Goal: Transaction & Acquisition: Purchase product/service

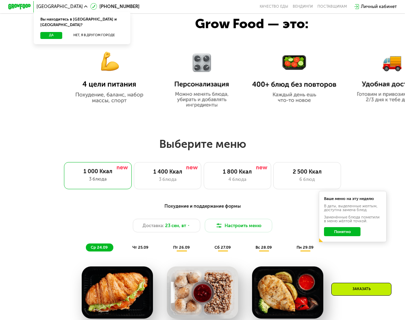
scroll to position [276, 0]
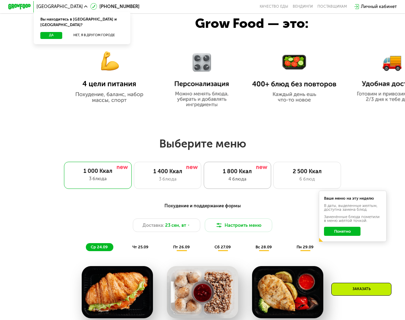
click at [242, 181] on div "4 блюда" at bounding box center [238, 179] width 56 height 7
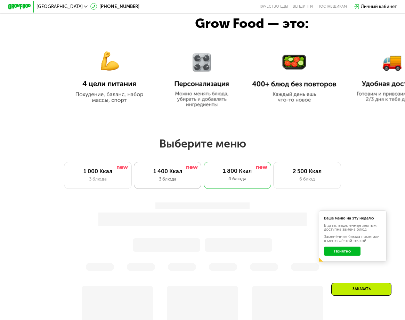
click at [174, 182] on div "3 блюда" at bounding box center [168, 179] width 56 height 7
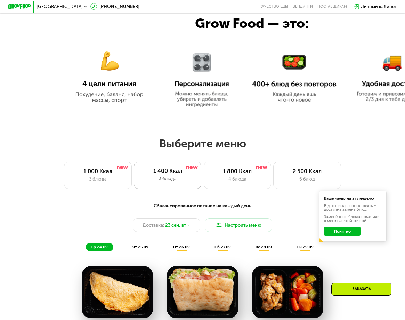
click at [165, 173] on div "1 400 Ккал" at bounding box center [167, 171] width 56 height 7
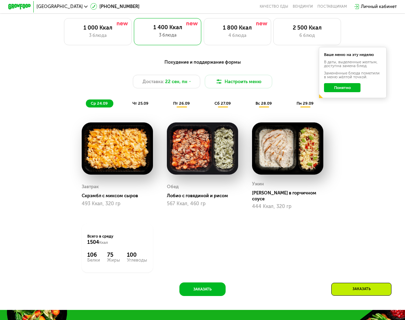
scroll to position [415, 0]
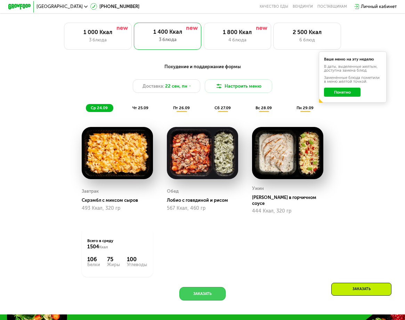
click at [203, 294] on button "Заказать" at bounding box center [202, 294] width 46 height 14
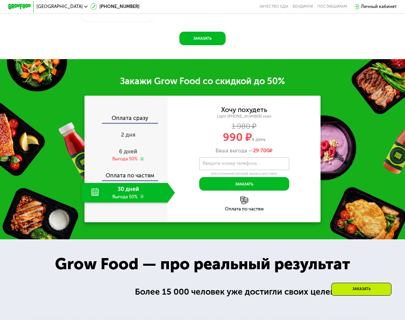
scroll to position [729, 0]
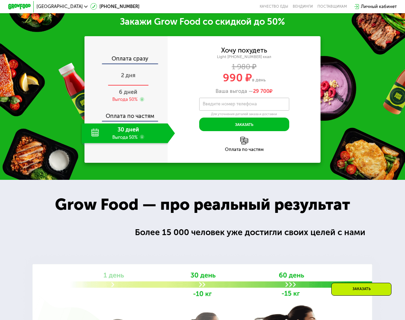
click at [127, 69] on div "2 дня" at bounding box center [128, 76] width 93 height 20
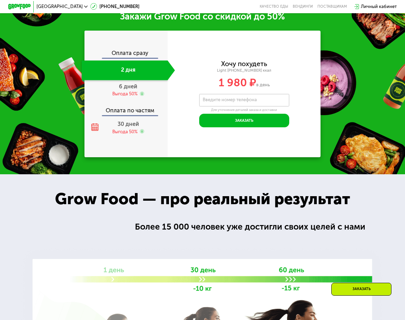
click at [129, 58] on div "Оплата сразу" at bounding box center [126, 53] width 83 height 7
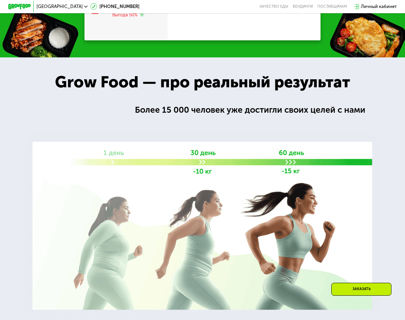
scroll to position [729, 0]
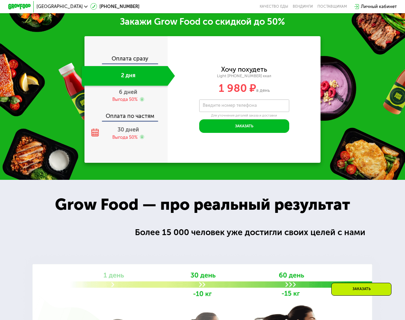
click at [125, 76] on div "2 дня" at bounding box center [125, 76] width 86 height 20
click at [127, 58] on div "Оплата сразу" at bounding box center [126, 59] width 83 height 7
click at [125, 91] on span "6 дней" at bounding box center [128, 92] width 18 height 7
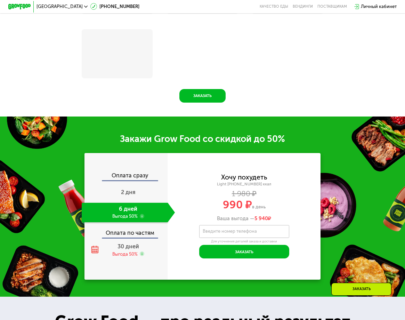
scroll to position [852, 0]
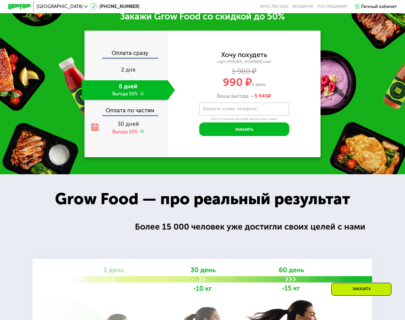
click at [134, 58] on div "Оплата сразу" at bounding box center [126, 53] width 83 height 7
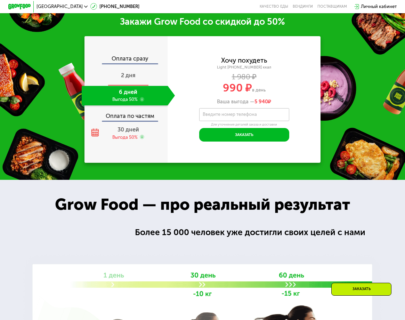
click at [126, 83] on div "2 дня" at bounding box center [128, 76] width 93 height 20
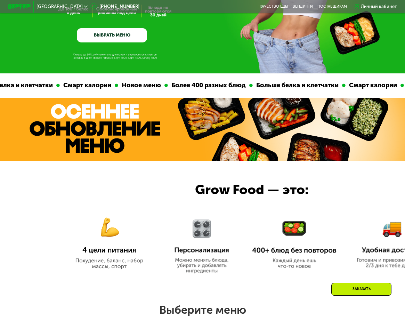
scroll to position [0, 0]
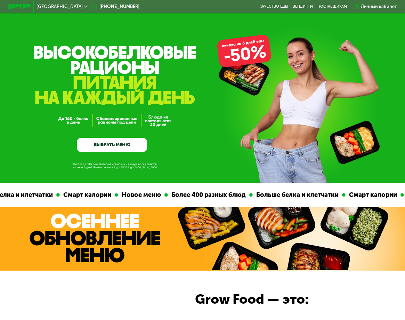
click at [127, 143] on link "ВЫБРАТЬ МЕНЮ" at bounding box center [112, 145] width 70 height 14
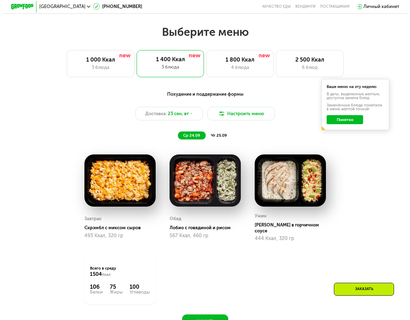
scroll to position [401, 0]
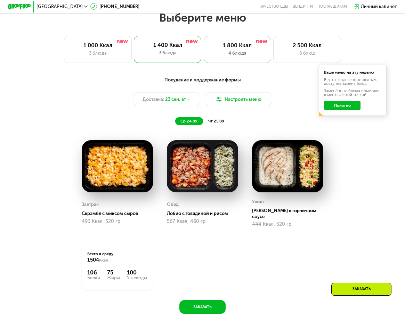
click at [233, 54] on div "4 блюда" at bounding box center [238, 53] width 56 height 7
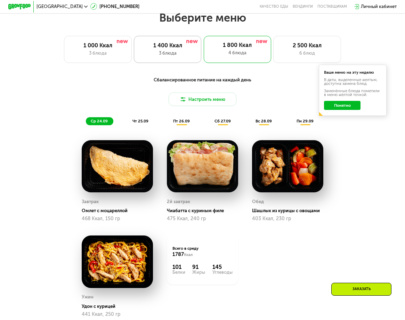
click at [167, 49] on div "1 400 Ккал" at bounding box center [168, 45] width 56 height 7
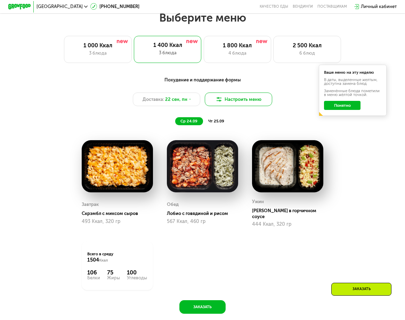
click at [240, 105] on button "Настроить меню" at bounding box center [238, 99] width 67 height 14
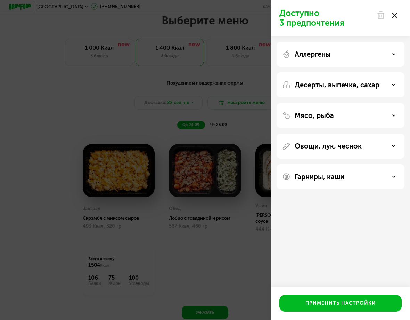
click at [332, 50] on div "Аллергены" at bounding box center [340, 54] width 117 height 8
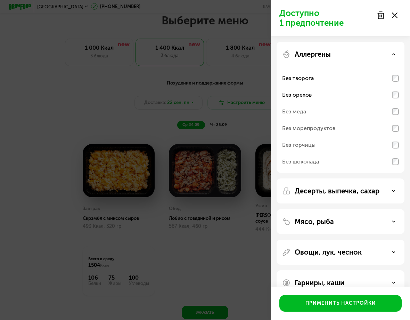
click at [390, 146] on div "Без горчицы" at bounding box center [340, 145] width 117 height 17
click at [390, 160] on div "Без шоколада" at bounding box center [340, 161] width 117 height 17
click at [324, 161] on div "Без шоколада" at bounding box center [340, 161] width 117 height 17
click at [391, 164] on div "Без шоколада" at bounding box center [340, 161] width 117 height 17
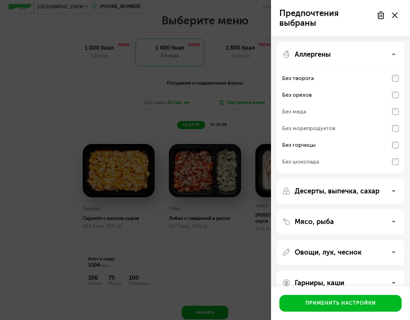
click at [389, 163] on div "Без шоколада" at bounding box center [340, 161] width 117 height 17
click at [390, 163] on div "Без шоколада" at bounding box center [340, 161] width 117 height 17
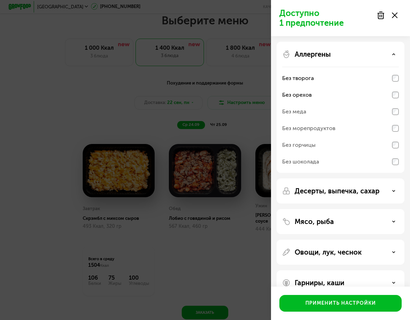
click at [387, 164] on div "Без шоколада" at bounding box center [340, 161] width 117 height 17
click at [353, 148] on div "Без горчицы" at bounding box center [340, 145] width 117 height 17
click at [356, 161] on div "Без шоколада" at bounding box center [340, 161] width 117 height 17
click at [364, 145] on div "Без горчицы" at bounding box center [340, 145] width 117 height 17
click at [362, 148] on div "Без горчицы" at bounding box center [340, 145] width 117 height 17
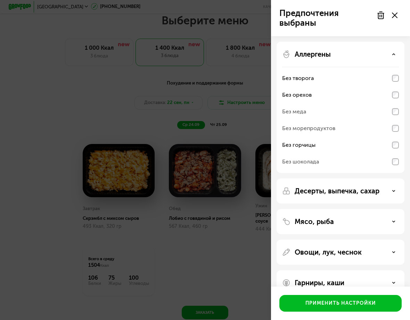
click at [361, 155] on div "Без шоколада" at bounding box center [340, 161] width 117 height 17
click at [361, 160] on div "Без шоколада" at bounding box center [340, 161] width 117 height 17
click at [371, 147] on div "Без горчицы" at bounding box center [340, 145] width 117 height 17
click at [372, 113] on div "Без меда" at bounding box center [340, 111] width 117 height 17
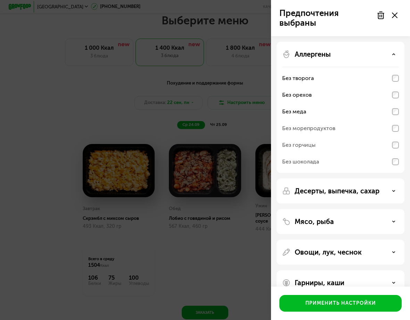
drag, startPoint x: 372, startPoint y: 113, endPoint x: 368, endPoint y: 122, distance: 10.1
click at [372, 114] on div "Без меда" at bounding box center [340, 111] width 117 height 17
click at [359, 137] on div "Без горчицы" at bounding box center [340, 145] width 117 height 17
click at [353, 144] on div "Без горчицы" at bounding box center [340, 145] width 117 height 17
click at [344, 160] on div "Без шоколада" at bounding box center [340, 161] width 117 height 17
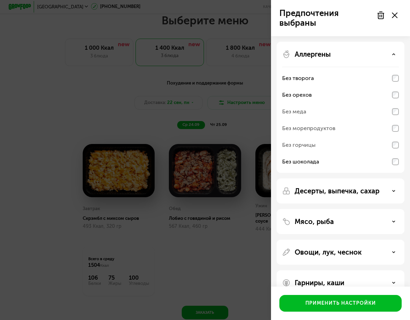
click at [342, 163] on div "Без шоколада" at bounding box center [340, 161] width 117 height 17
click at [337, 198] on div "Десерты, выпечка, сахар" at bounding box center [341, 190] width 128 height 25
click at [394, 53] on icon at bounding box center [393, 53] width 3 height 3
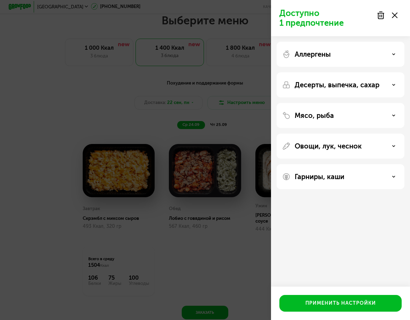
click at [329, 121] on div "Мясо, рыба" at bounding box center [341, 115] width 128 height 25
click at [318, 219] on div "Доступно 1 предпочтение Аллергены Десерты, выпечка, сахар Мясо, рыба Овощи, лук…" at bounding box center [340, 160] width 139 height 320
click at [392, 119] on div "Мясо, рыба" at bounding box center [340, 115] width 117 height 8
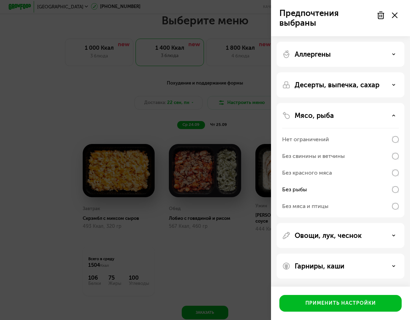
click at [391, 120] on div "Мясо, рыба Нет ограничений Без свинины и ветчины Без красного мяса Без рыбы Без…" at bounding box center [341, 160] width 128 height 114
click at [395, 115] on use at bounding box center [394, 115] width 2 height 1
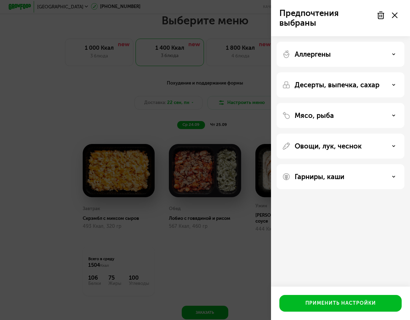
click at [375, 144] on div "Овощи, лук, чеснок" at bounding box center [340, 146] width 117 height 8
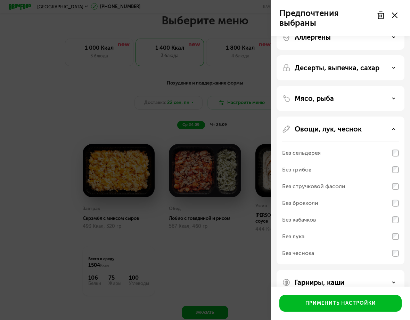
scroll to position [32, 0]
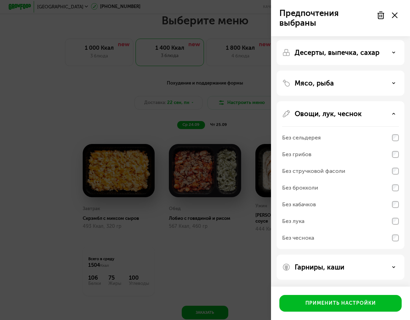
click at [340, 234] on div "Без чеснока" at bounding box center [340, 237] width 117 height 17
click at [337, 237] on div "Без чеснока" at bounding box center [340, 237] width 117 height 17
click at [329, 265] on p "Гарниры, каши" at bounding box center [320, 267] width 50 height 8
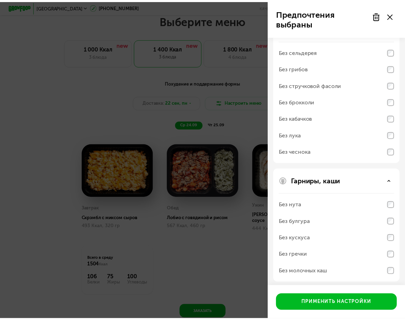
scroll to position [122, 0]
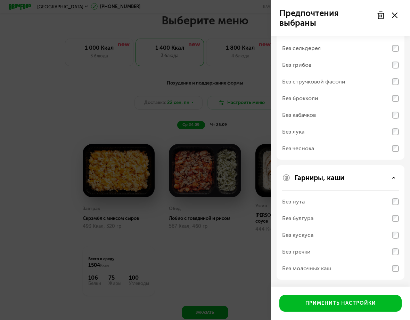
click at [221, 239] on div "Предпочтения выбраны Аллергены Десерты, выпечка, сахар Мясо, рыба Овощи, лук, ч…" at bounding box center [205, 160] width 410 height 320
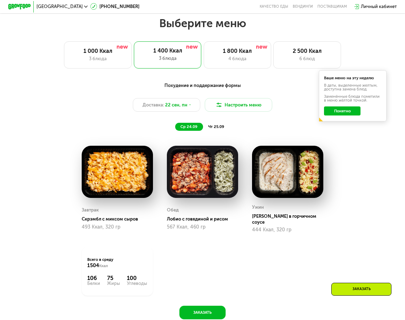
scroll to position [297, 0]
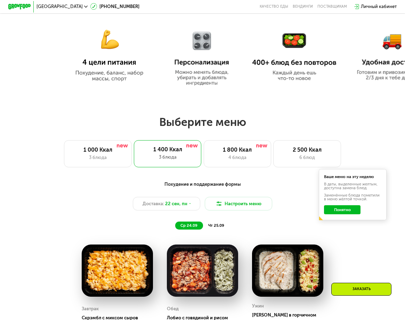
click at [214, 227] on span "чт 25.09" at bounding box center [216, 225] width 16 height 5
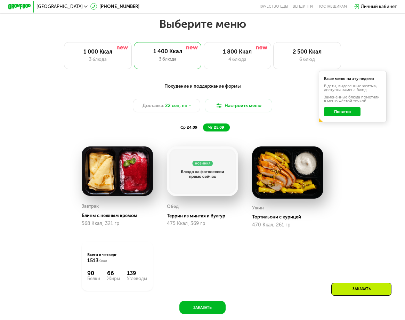
scroll to position [401, 0]
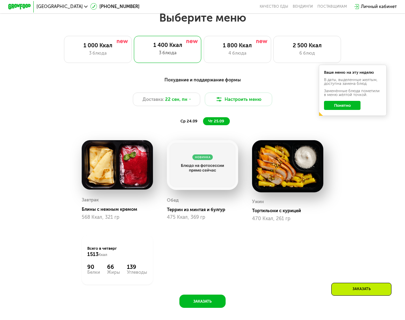
click at [178, 123] on div "ср 24.09" at bounding box center [189, 121] width 28 height 8
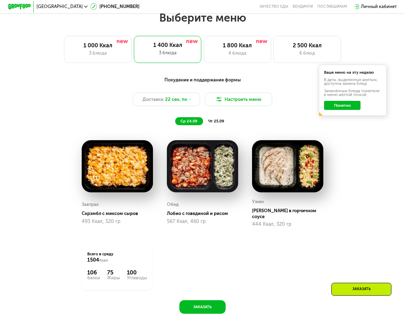
click at [215, 123] on span "чт 25.09" at bounding box center [216, 121] width 16 height 5
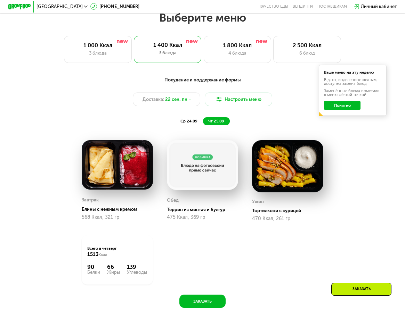
click at [187, 123] on span "ср 24.09" at bounding box center [188, 121] width 17 height 5
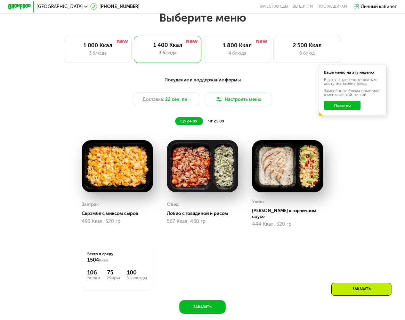
click at [216, 128] on div "Похудение и поддержание формы Доставка: [DATE] Настроить меню ср 24.09 чт 25.09…" at bounding box center [203, 100] width 340 height 55
click at [213, 123] on span "чт 25.09" at bounding box center [216, 121] width 16 height 5
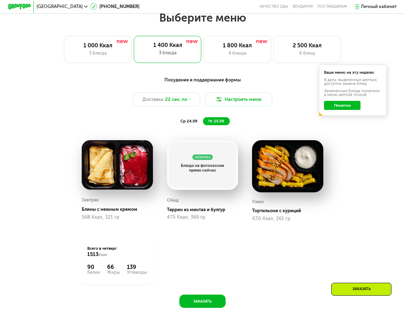
click at [195, 125] on div "ср 24.09" at bounding box center [189, 121] width 28 height 8
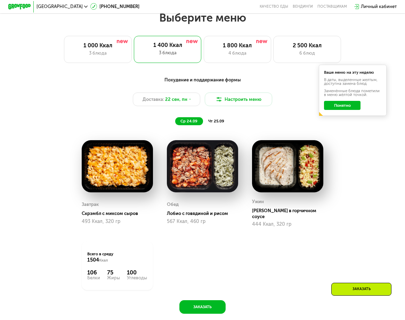
click at [207, 125] on div "чт 25.09" at bounding box center [216, 121] width 27 height 8
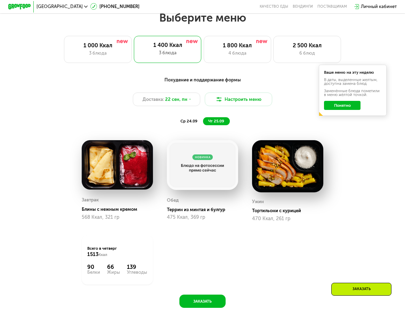
click at [185, 123] on span "ср 24.09" at bounding box center [188, 121] width 17 height 5
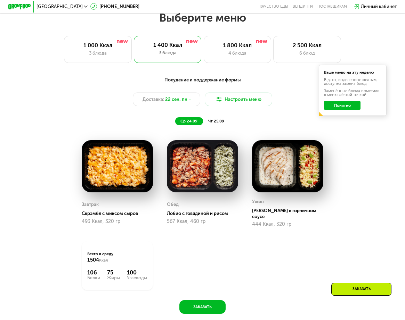
click at [211, 123] on span "чт 25.09" at bounding box center [216, 121] width 16 height 5
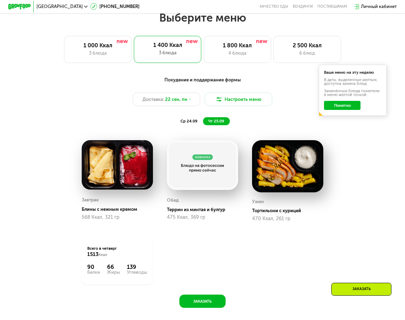
click at [195, 123] on span "ср 24.09" at bounding box center [188, 121] width 17 height 5
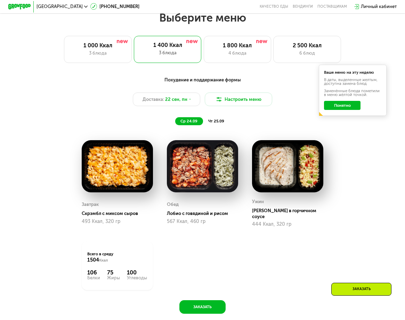
click at [215, 123] on span "чт 25.09" at bounding box center [216, 121] width 16 height 5
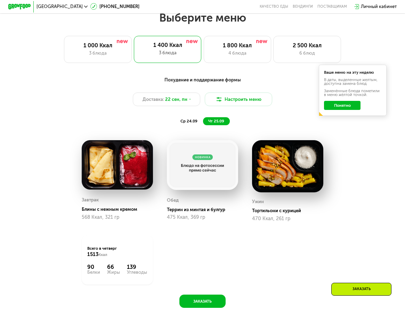
click at [189, 125] on div "ср 24.09" at bounding box center [189, 121] width 28 height 8
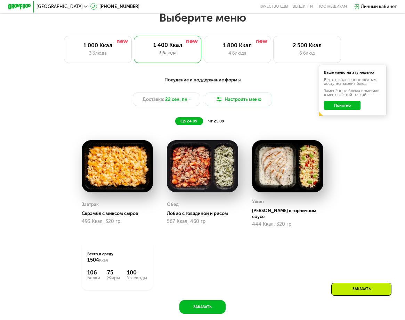
click at [210, 123] on span "чт 25.09" at bounding box center [216, 121] width 16 height 5
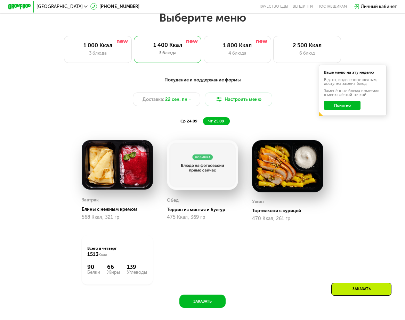
click at [193, 123] on span "ср 24.09" at bounding box center [188, 121] width 17 height 5
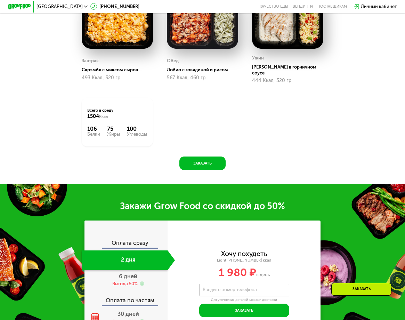
scroll to position [575, 0]
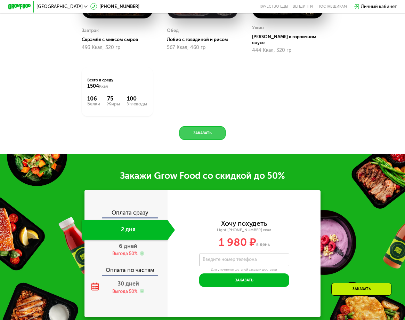
click at [197, 131] on button "Заказать" at bounding box center [202, 133] width 46 height 14
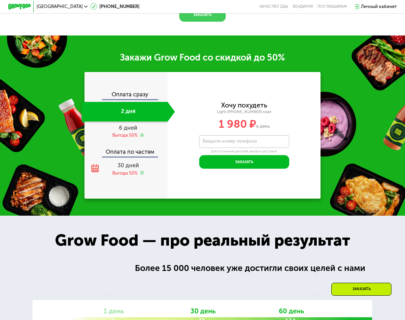
scroll to position [729, 0]
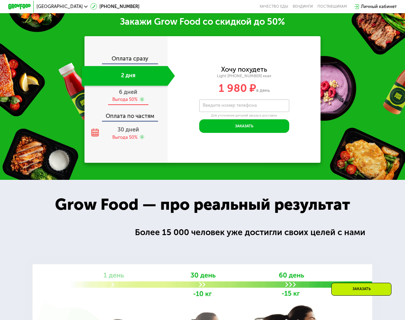
click at [127, 97] on div "6 дней Выгода 50%" at bounding box center [128, 96] width 93 height 20
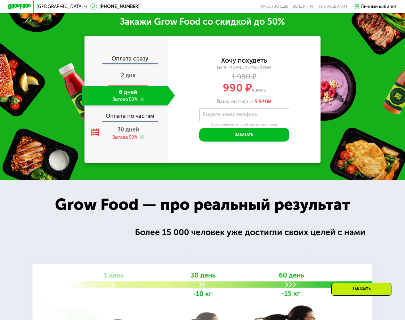
click at [128, 79] on span "2 дня" at bounding box center [128, 75] width 15 height 7
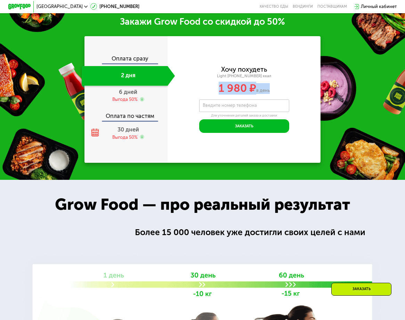
drag, startPoint x: 219, startPoint y: 91, endPoint x: 203, endPoint y: 92, distance: 16.0
click at [212, 93] on div "1 980 ₽ в день" at bounding box center [244, 88] width 153 height 11
click at [203, 92] on div "1 980 ₽ в день" at bounding box center [244, 88] width 153 height 11
drag, startPoint x: 219, startPoint y: 95, endPoint x: 293, endPoint y: 92, distance: 74.1
click at [293, 92] on div "1 980 ₽ в день" at bounding box center [244, 88] width 153 height 11
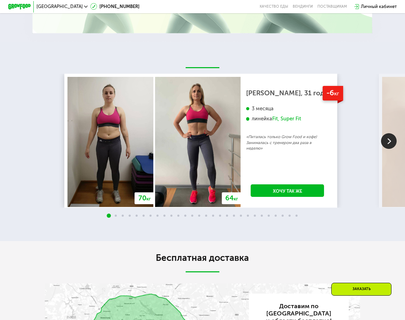
scroll to position [1181, 0]
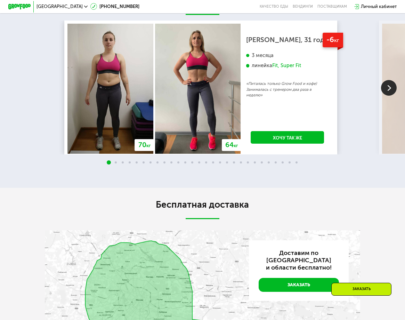
click at [388, 92] on img at bounding box center [389, 88] width 16 height 16
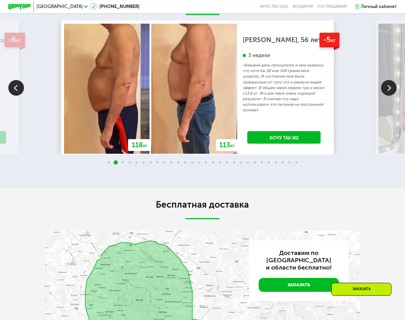
click at [388, 92] on img at bounding box center [389, 88] width 16 height 16
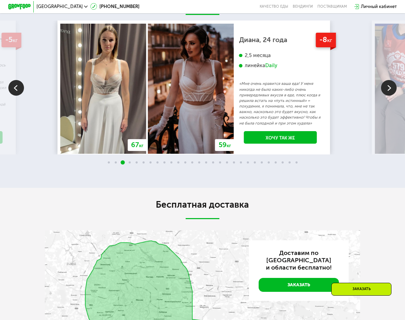
click at [388, 92] on img at bounding box center [389, 88] width 16 height 16
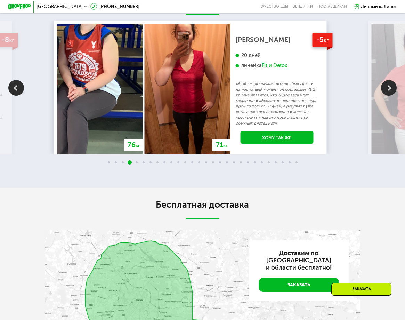
click at [388, 92] on img at bounding box center [389, 88] width 16 height 16
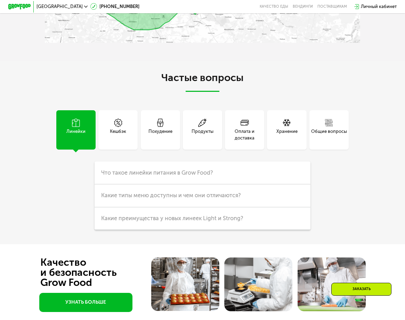
scroll to position [1529, 0]
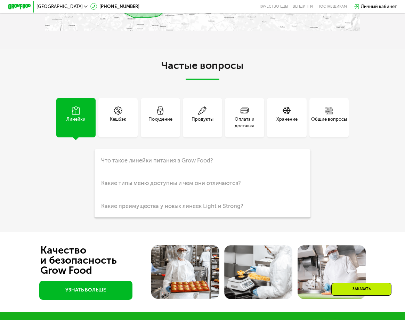
click at [243, 129] on div "Оплата и доставка" at bounding box center [244, 123] width 39 height 14
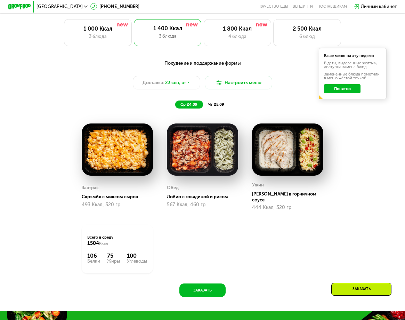
scroll to position [412, 0]
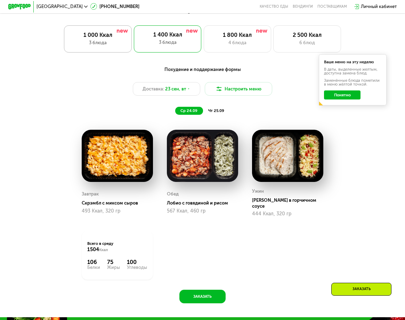
click at [106, 44] on div "3 блюда" at bounding box center [98, 42] width 56 height 7
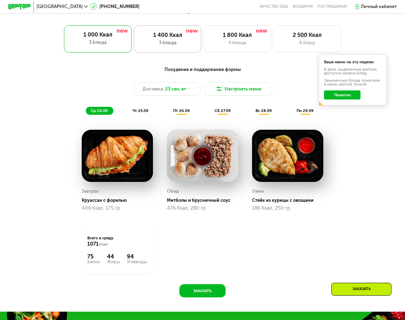
click at [167, 49] on div "1 400 Ккал 3 блюда" at bounding box center [167, 38] width 67 height 27
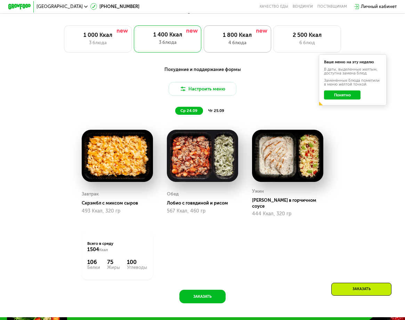
click at [255, 45] on div "4 блюда" at bounding box center [238, 42] width 56 height 7
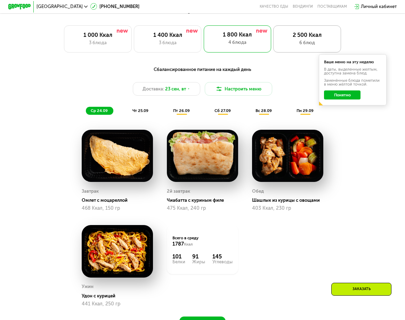
click at [284, 38] on div "2 500 Ккал" at bounding box center [307, 35] width 56 height 7
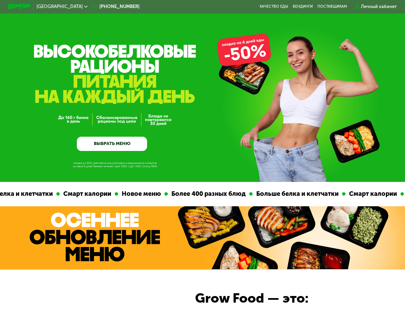
scroll to position [0, 0]
